Goal: Find specific page/section: Find specific page/section

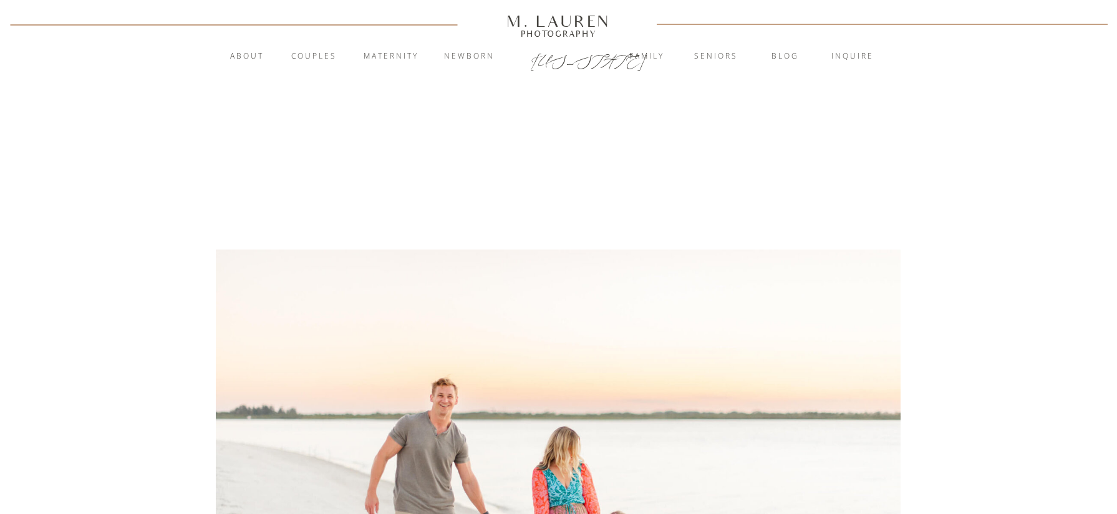
scroll to position [3610, 0]
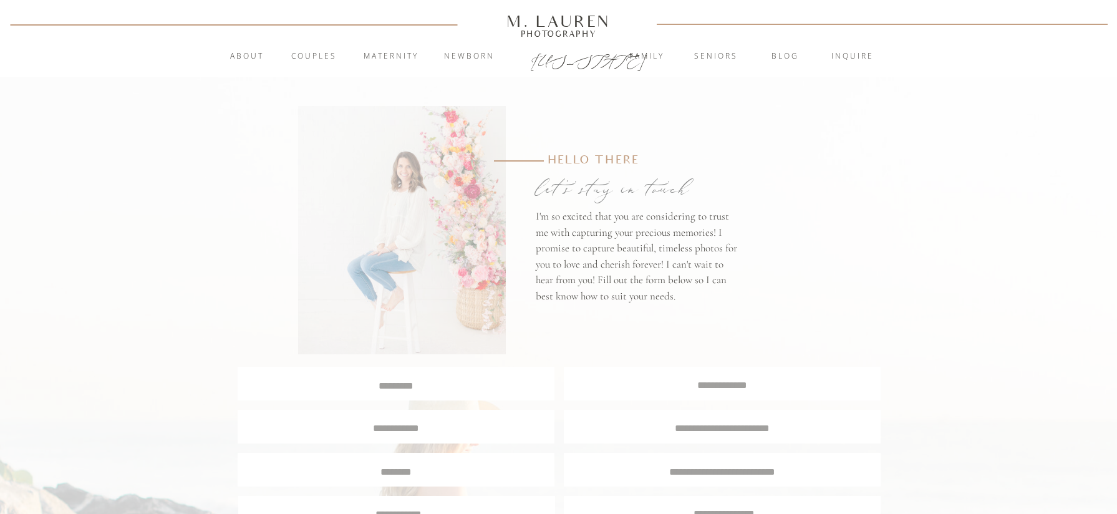
scroll to position [213, 0]
